Goal: Transaction & Acquisition: Download file/media

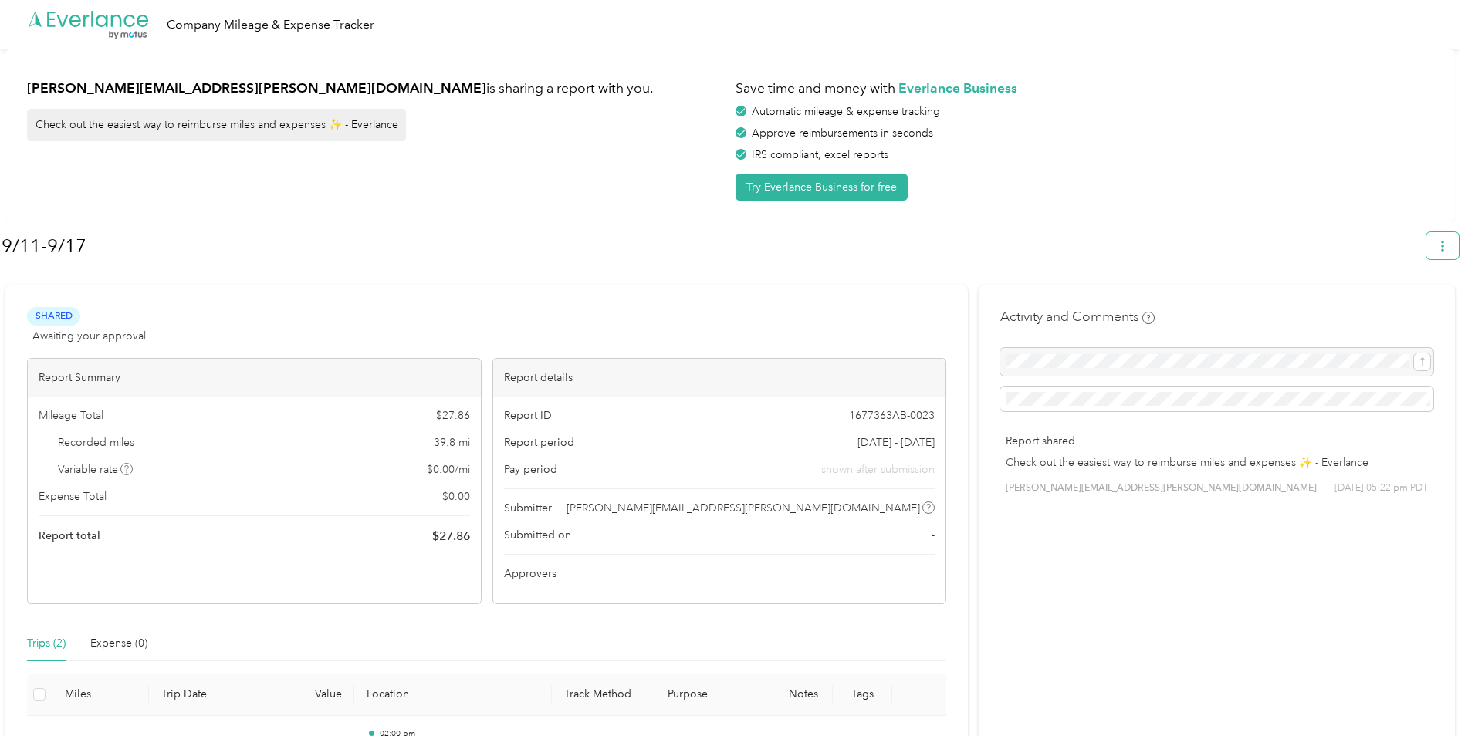
click at [1442, 247] on button "button" at bounding box center [1442, 245] width 32 height 27
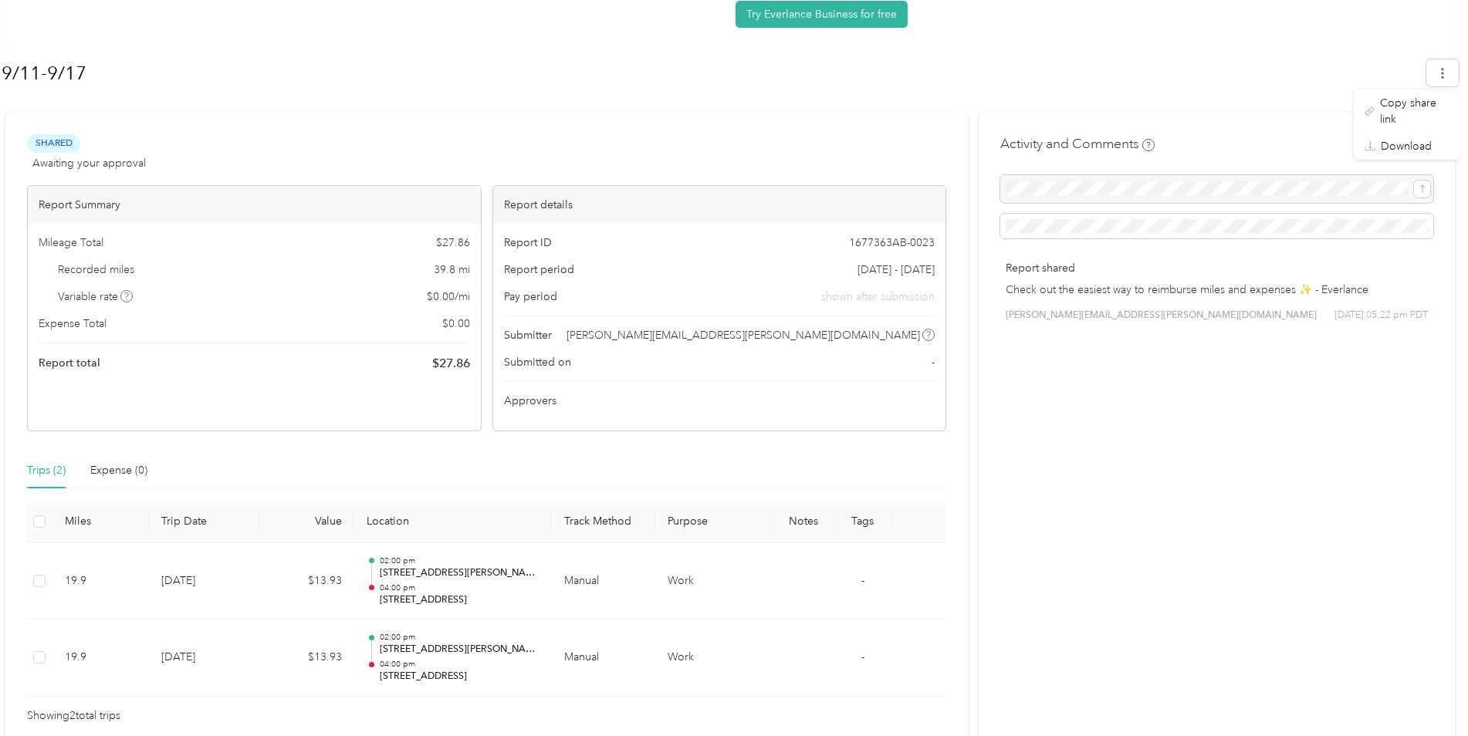
scroll to position [183, 0]
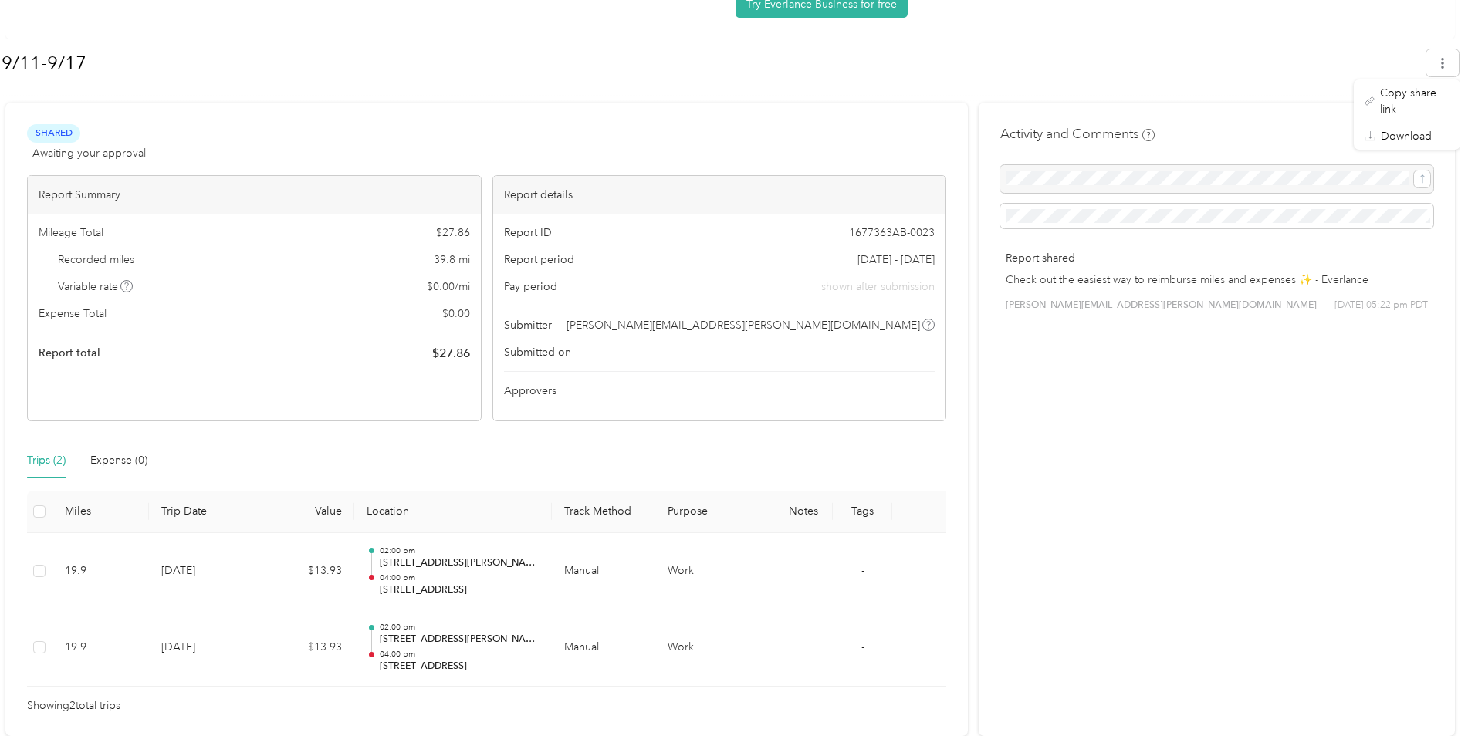
click at [1253, 421] on div "Activity and Comments Report shared Check out the easiest way to reimburse mile…" at bounding box center [1217, 419] width 476 height 633
click at [57, 705] on span "Showing 2 total trips" at bounding box center [73, 706] width 93 height 17
click at [103, 458] on div "Expense (0)" at bounding box center [118, 460] width 57 height 17
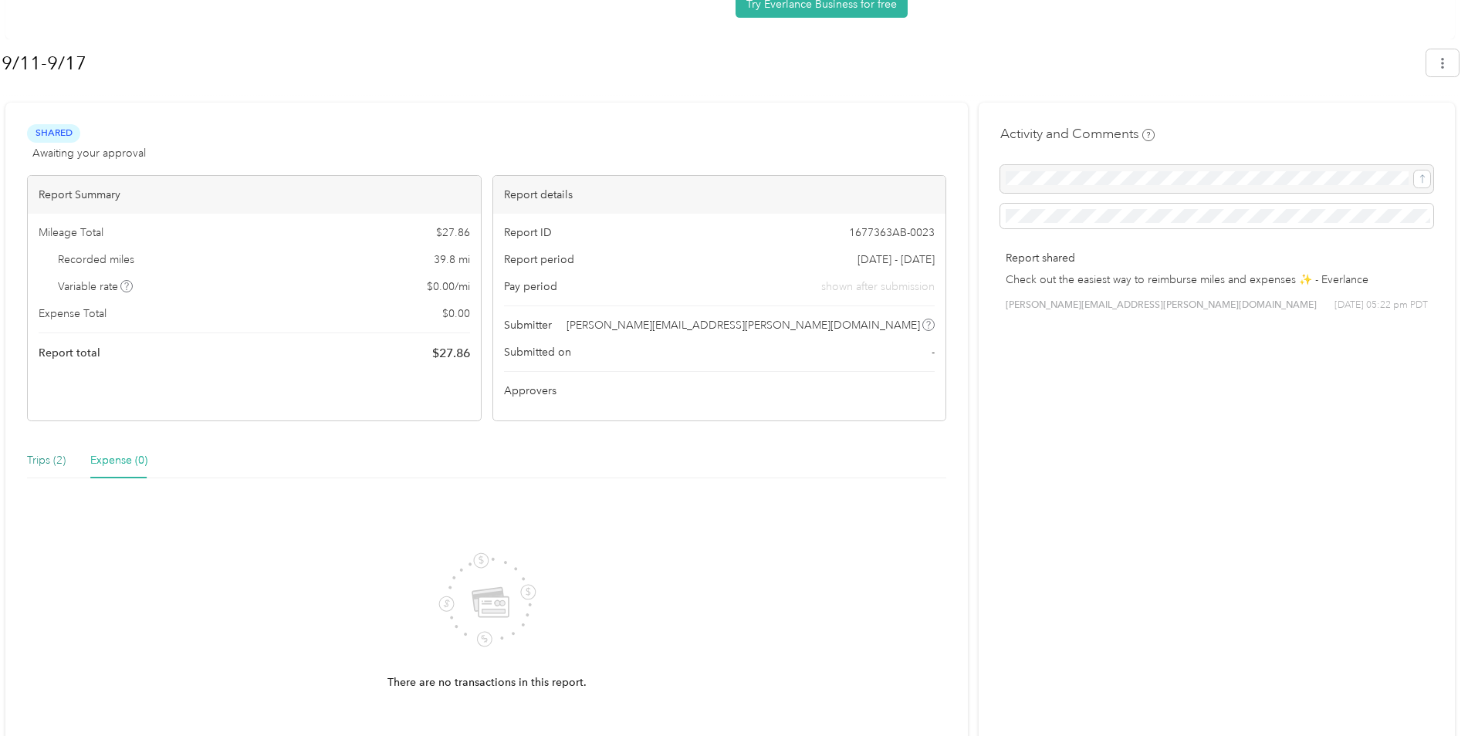
click at [54, 458] on div "Trips (2)" at bounding box center [46, 460] width 39 height 17
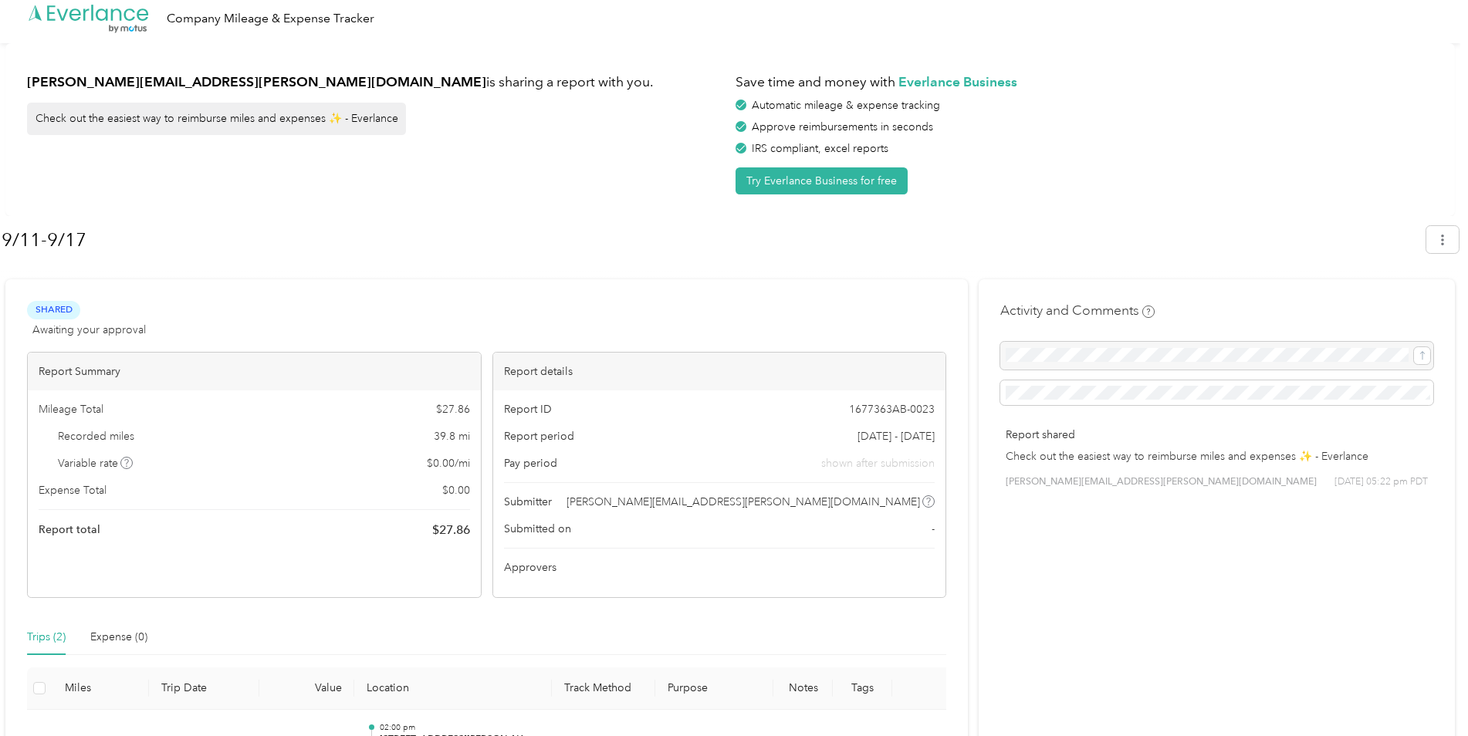
scroll to position [0, 0]
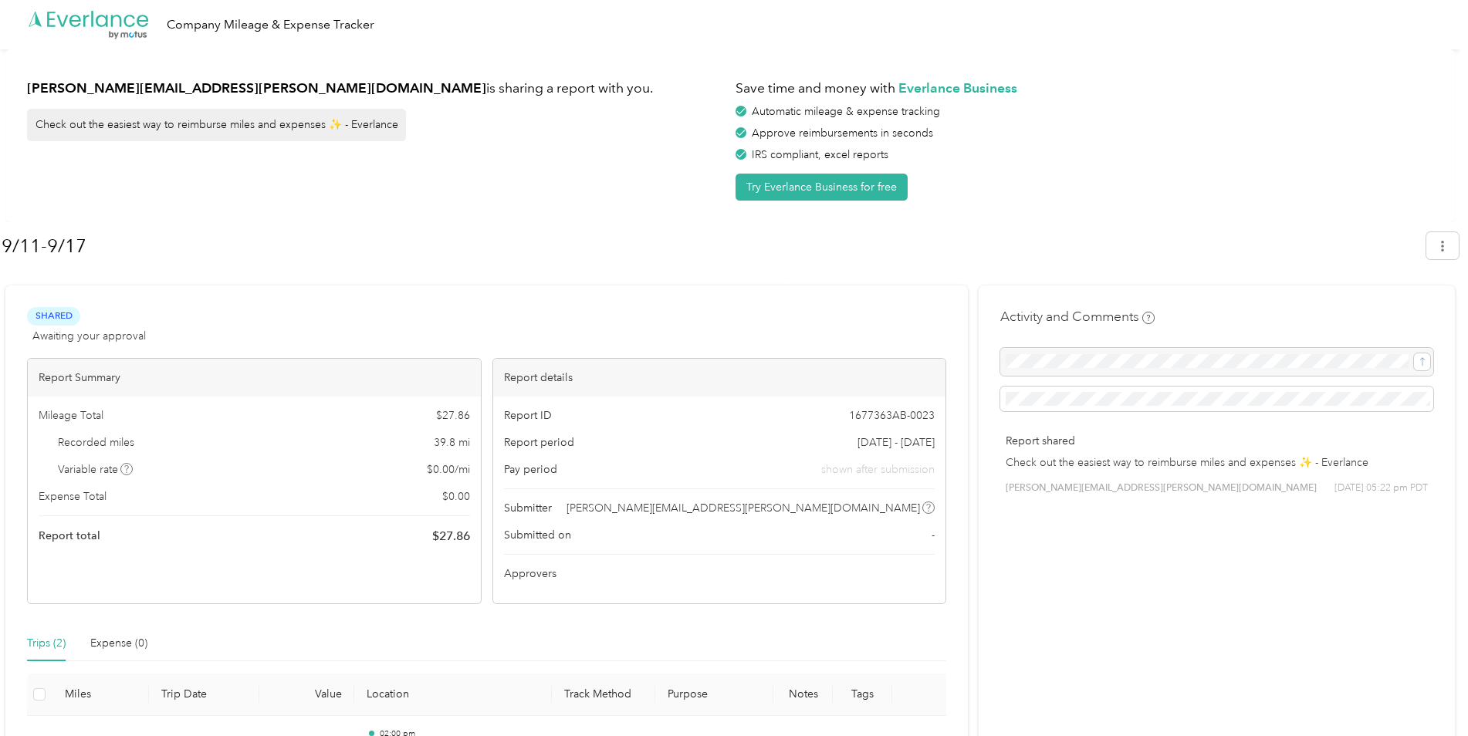
drag, startPoint x: 1429, startPoint y: 1, endPoint x: 1087, endPoint y: 219, distance: 406.3
click at [1087, 219] on div "[PERSON_NAME][EMAIL_ADDRESS][PERSON_NAME][DOMAIN_NAME] is sharing a report with…" at bounding box center [729, 135] width 1449 height 173
click at [1444, 237] on button "button" at bounding box center [1442, 245] width 32 height 27
click at [1407, 269] on span "Copy share link" at bounding box center [1414, 284] width 69 height 32
click at [1448, 248] on icon "button" at bounding box center [1442, 246] width 11 height 11
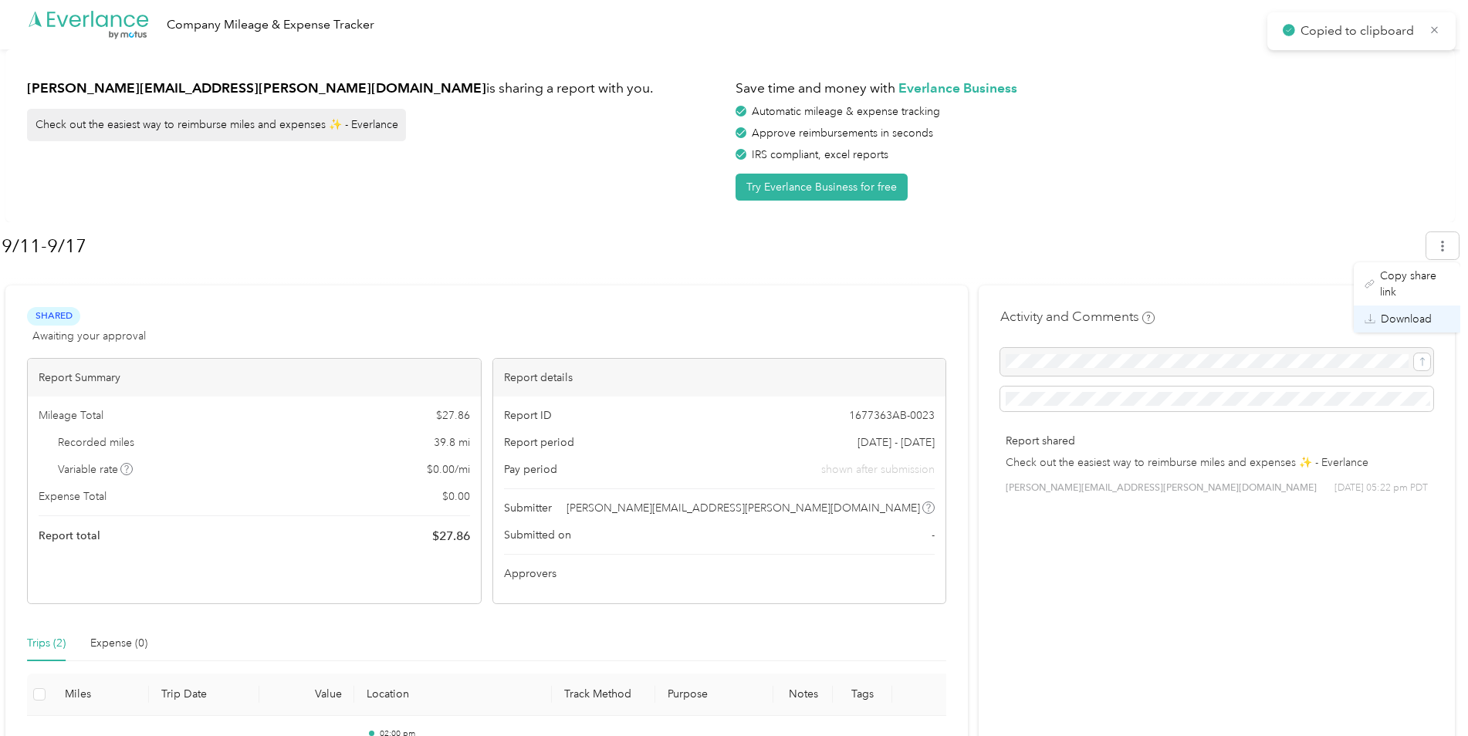
click at [1414, 311] on span "Download" at bounding box center [1406, 319] width 51 height 16
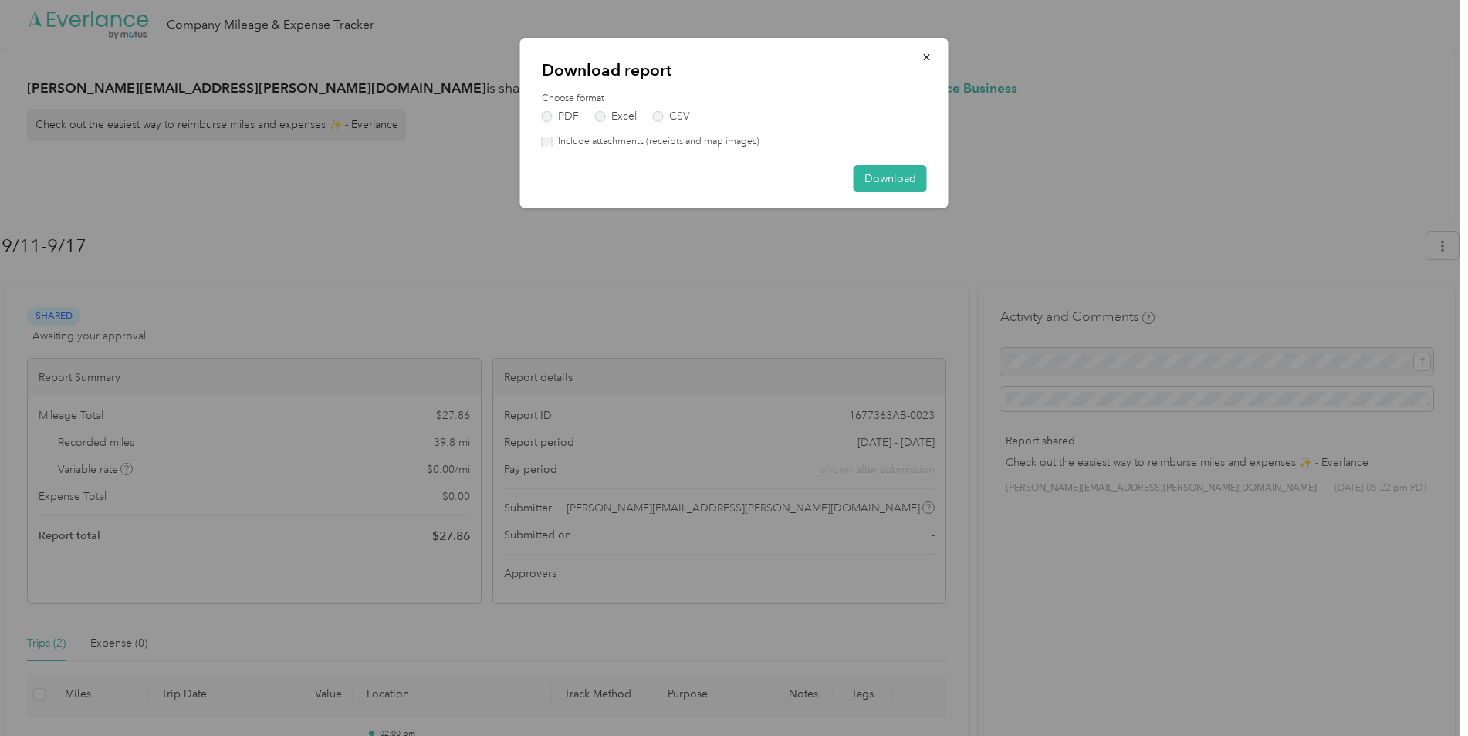
click at [607, 150] on div "Download report Choose format PDF Excel CSV Include attachments (receipts and m…" at bounding box center [734, 123] width 428 height 171
click at [583, 144] on label "Include attachments (receipts and map images)" at bounding box center [656, 142] width 207 height 14
click at [891, 181] on button "Download" at bounding box center [890, 178] width 73 height 27
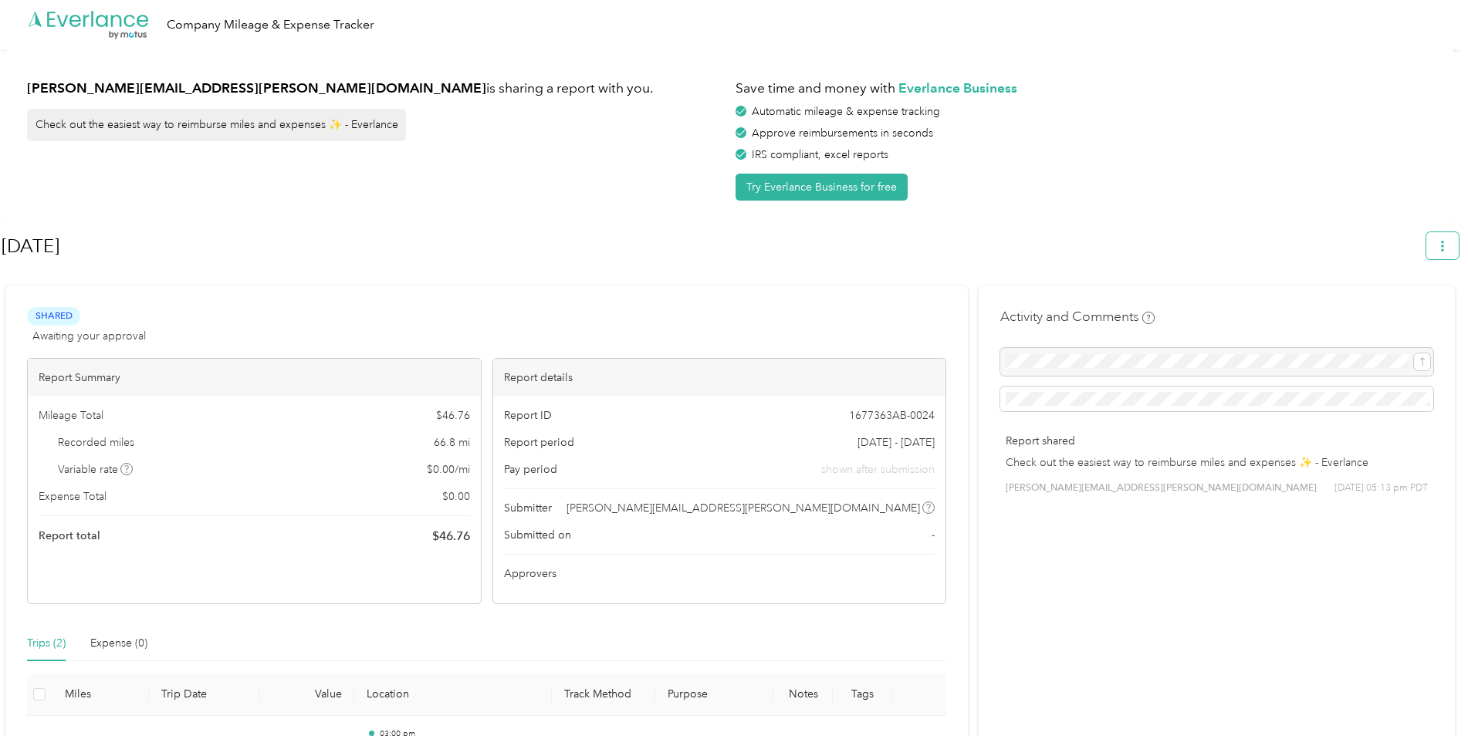
click at [1442, 253] on button "button" at bounding box center [1442, 245] width 32 height 27
click at [1384, 311] on span "Download" at bounding box center [1406, 319] width 51 height 16
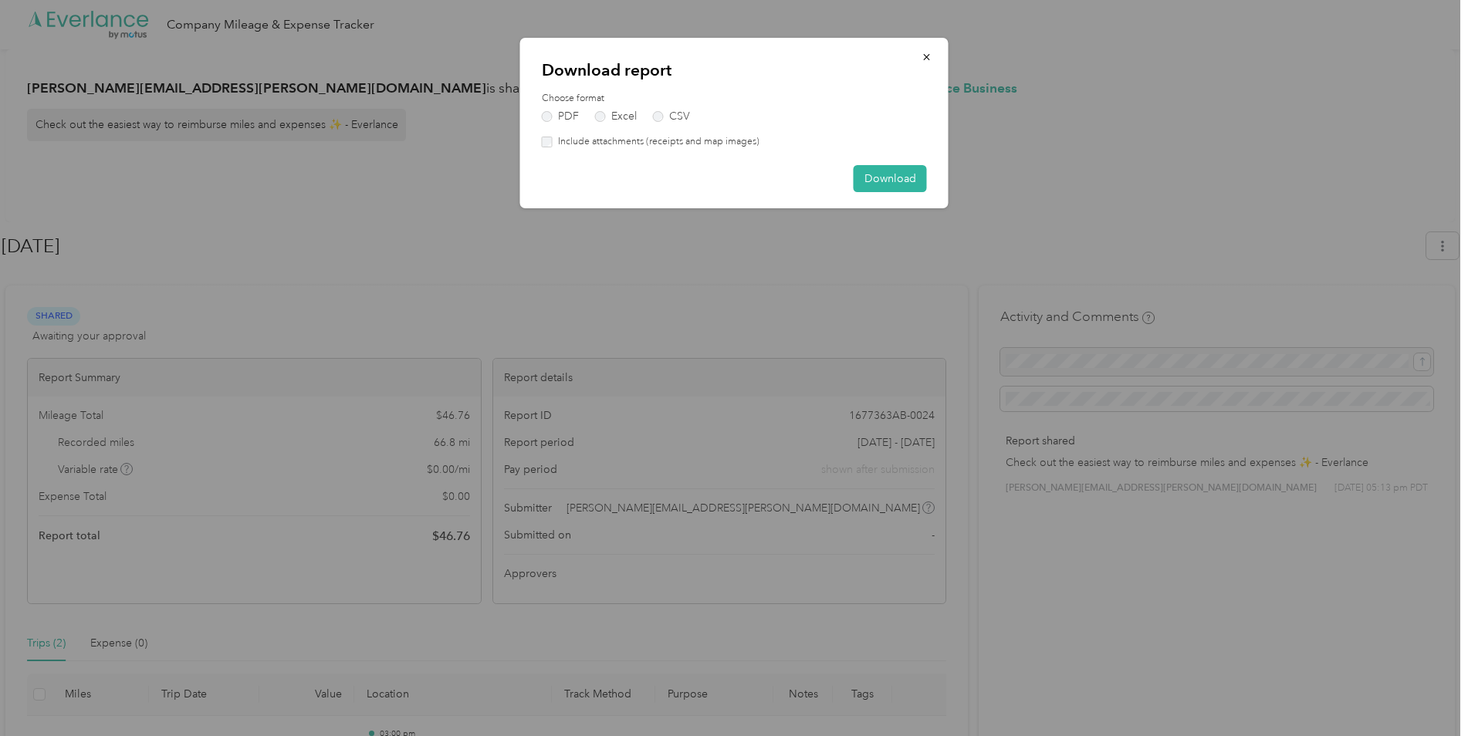
click at [560, 147] on label "Include attachments (receipts and map images)" at bounding box center [656, 142] width 207 height 14
click at [880, 175] on button "Download" at bounding box center [890, 178] width 73 height 27
